Goal: Task Accomplishment & Management: Manage account settings

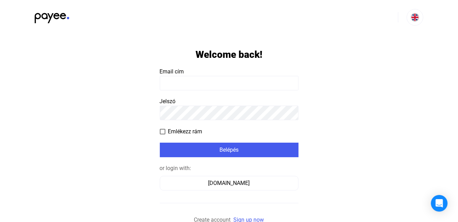
click at [211, 74] on payee-form-field "Email cím" at bounding box center [229, 79] width 139 height 23
click at [209, 84] on input at bounding box center [229, 83] width 139 height 15
click input "submit" at bounding box center [0, 0] width 0 height 0
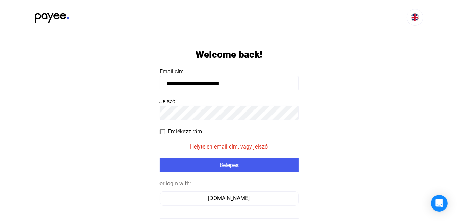
click at [223, 83] on input "**********" at bounding box center [229, 83] width 139 height 15
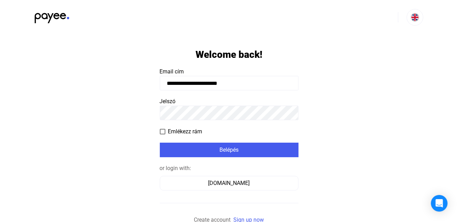
type input "**********"
click input "submit" at bounding box center [0, 0] width 0 height 0
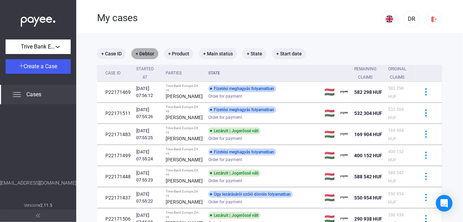
click at [142, 56] on mat-chip "+ Debtor" at bounding box center [144, 53] width 27 height 11
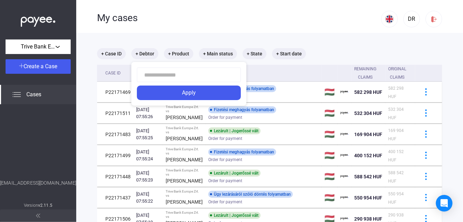
click at [163, 76] on input at bounding box center [189, 75] width 104 height 15
type input "*******"
click button "Apply" at bounding box center [189, 93] width 104 height 15
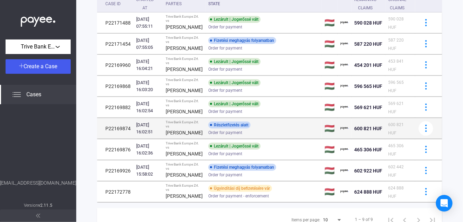
scroll to position [104, 0]
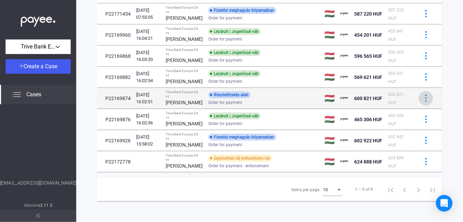
click at [419, 106] on button at bounding box center [425, 98] width 15 height 15
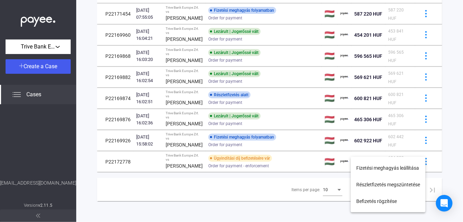
click at [277, 143] on div at bounding box center [231, 111] width 463 height 222
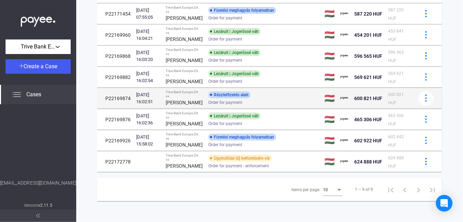
click at [111, 109] on td "P22169874" at bounding box center [115, 98] width 36 height 21
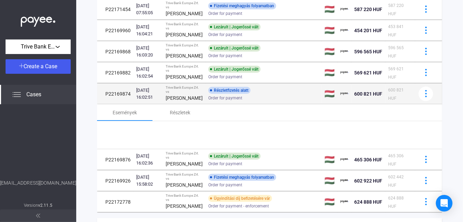
click at [111, 104] on td "P22169874" at bounding box center [115, 93] width 36 height 21
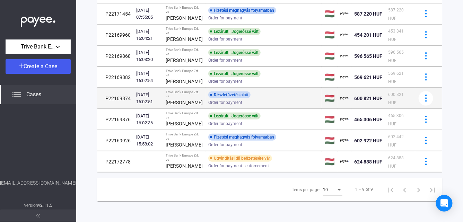
click at [108, 109] on td "P22169874" at bounding box center [115, 98] width 36 height 21
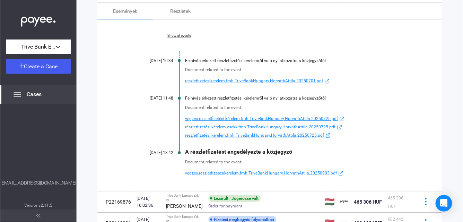
scroll to position [242, 0]
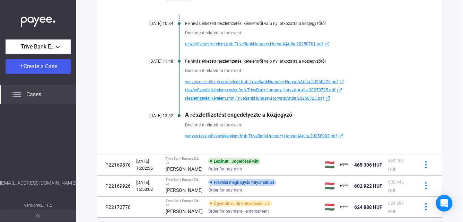
click at [219, 48] on span "reszletfizetesikerelem.fmh.TriveBankHungary.HorvathAttila.20250701.pdf" at bounding box center [254, 44] width 138 height 8
click at [172, 53] on div "Show all events 2025.07.07. 10:34 Felhívás érkezett részletfizetési kérelemről …" at bounding box center [269, 68] width 345 height 171
